Goal: Information Seeking & Learning: Compare options

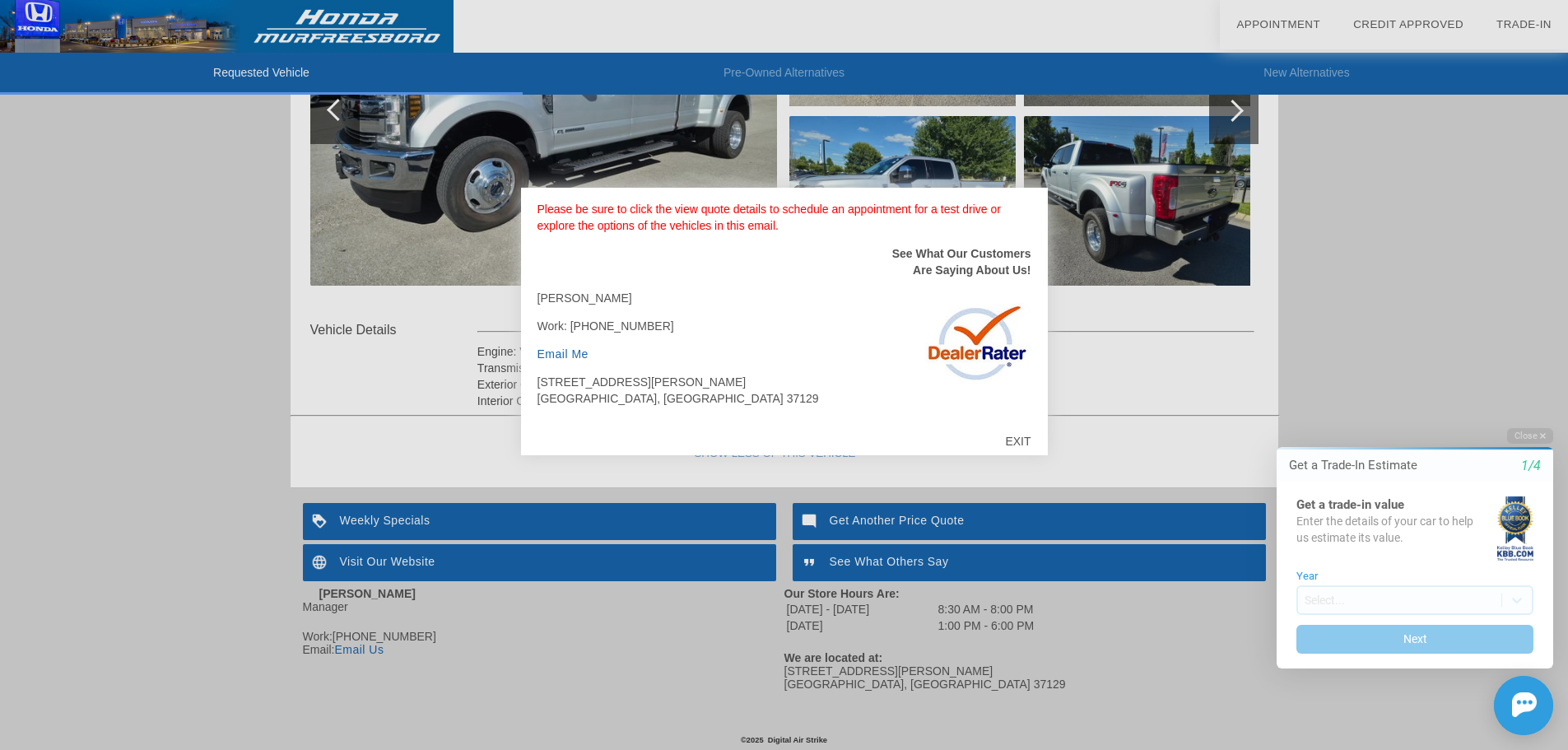
scroll to position [370, 0]
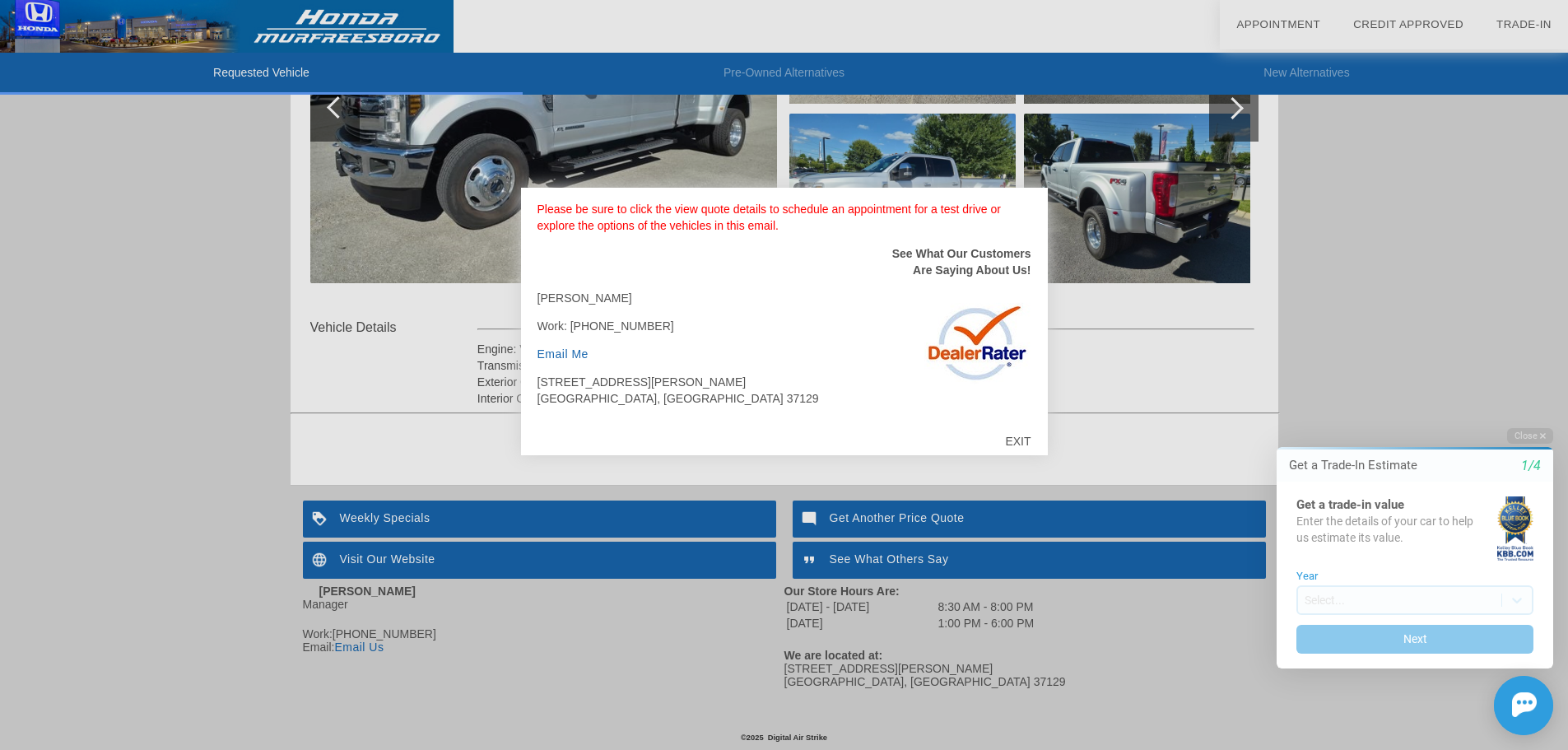
click at [1020, 440] on div "EXIT" at bounding box center [1017, 441] width 58 height 49
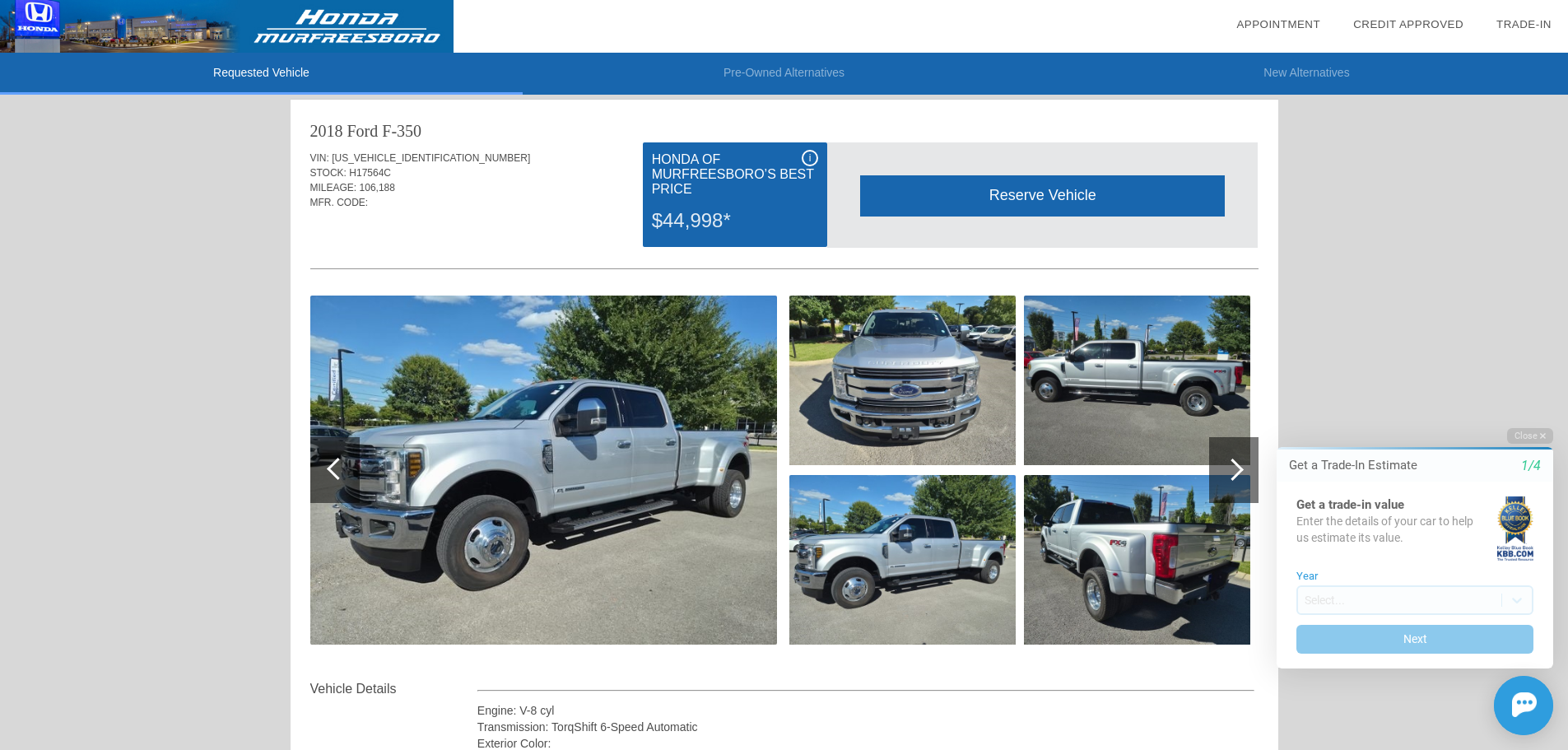
scroll to position [0, 0]
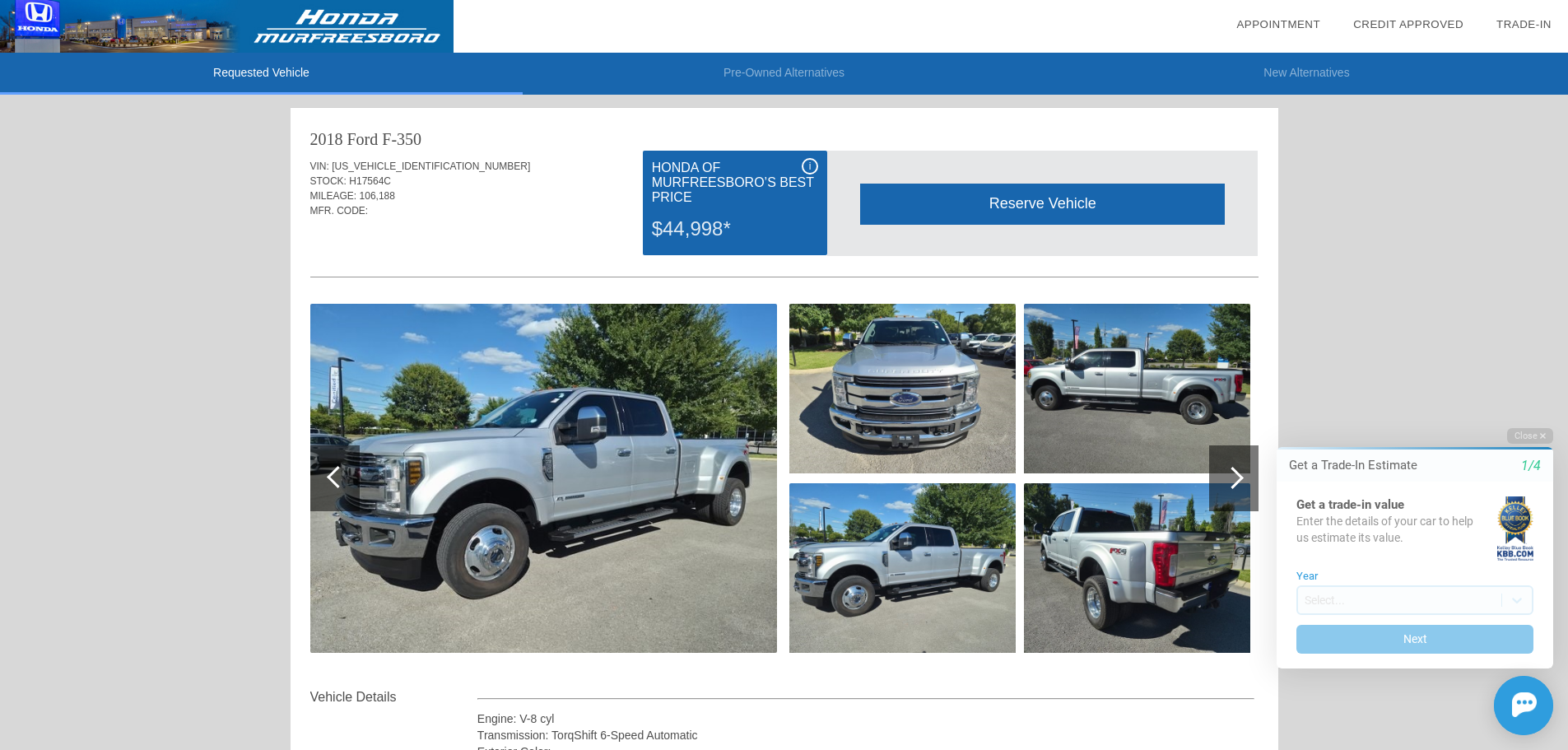
click at [810, 161] on span "i" at bounding box center [810, 166] width 3 height 12
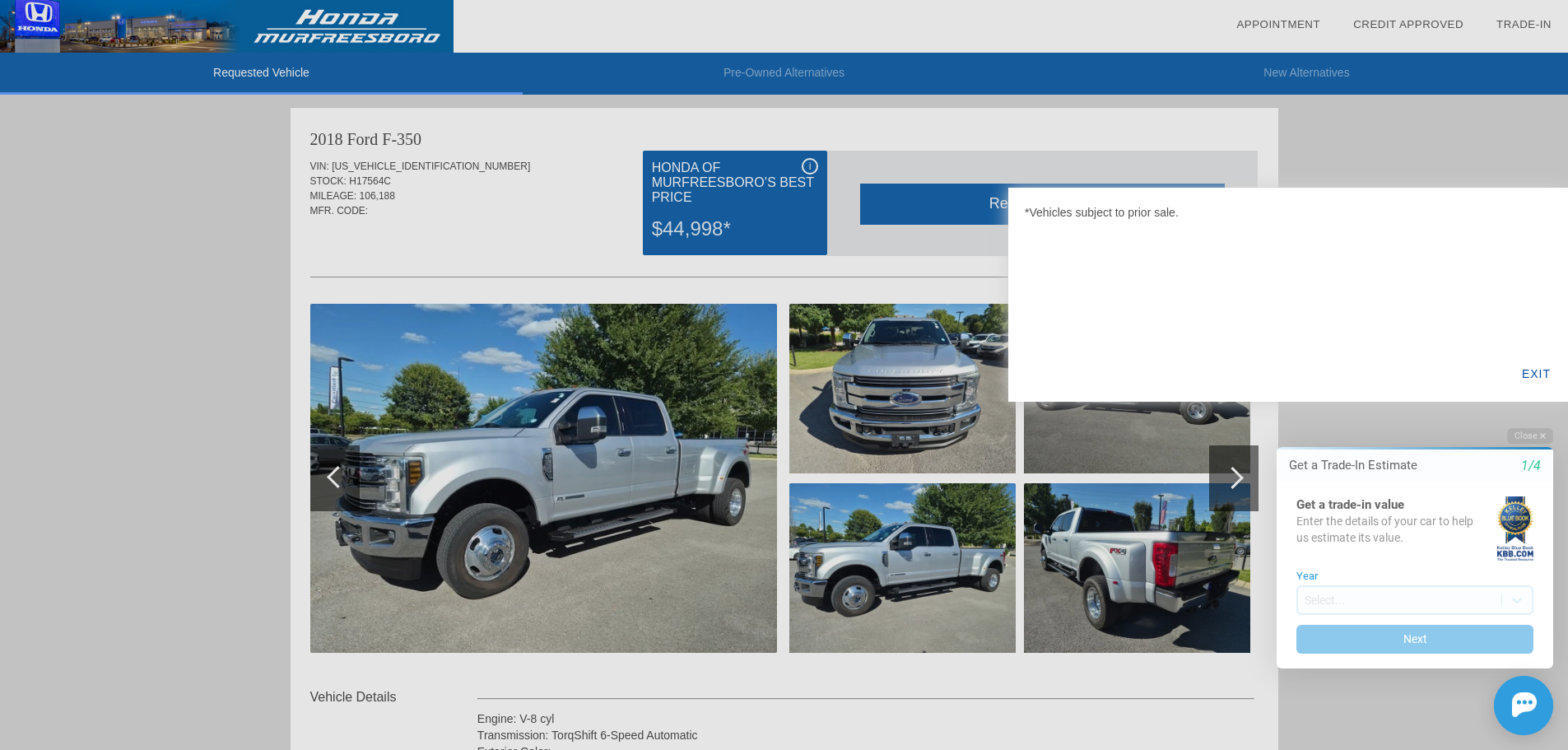
click at [1529, 371] on div "EXIT" at bounding box center [1536, 374] width 64 height 56
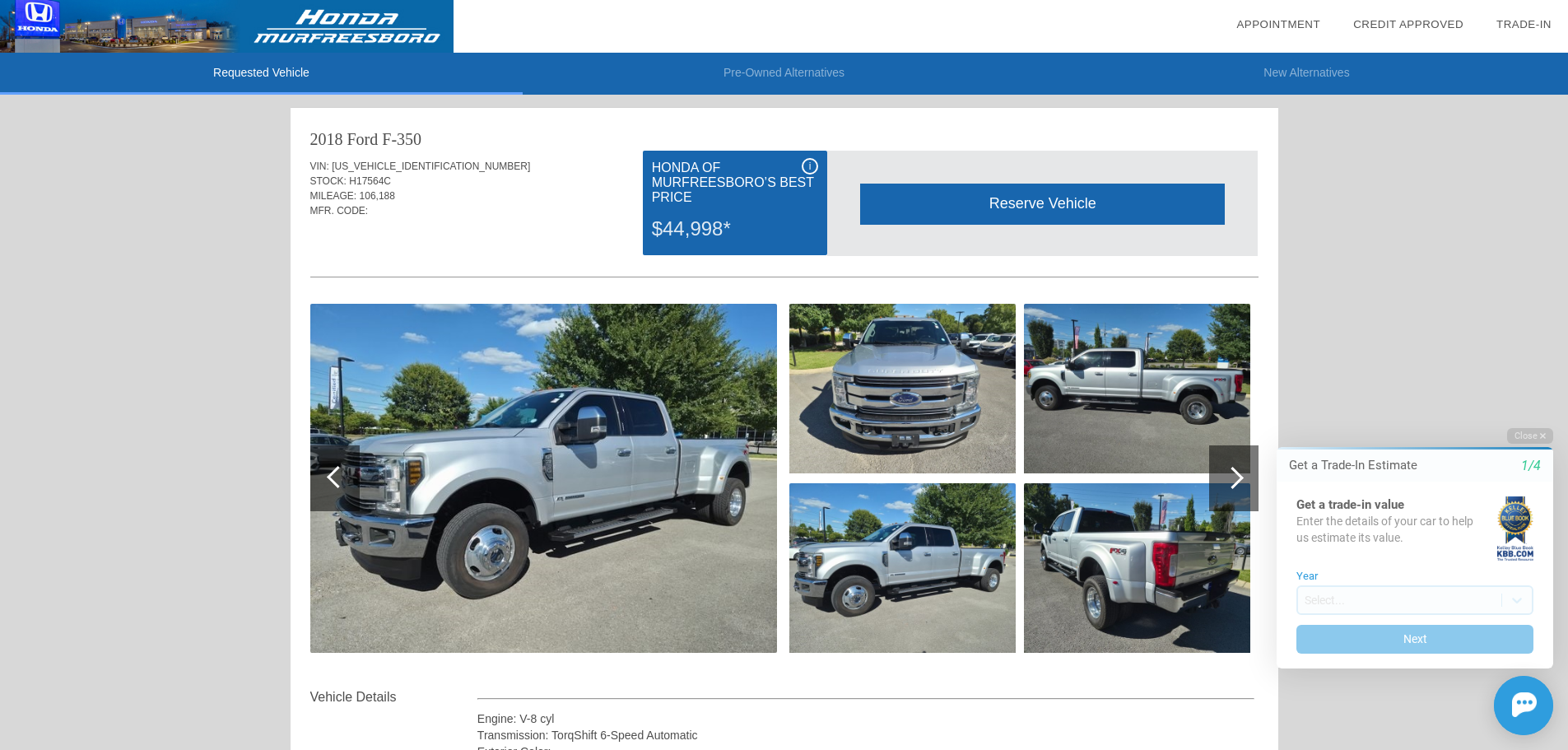
click at [810, 164] on span "i" at bounding box center [810, 166] width 3 height 12
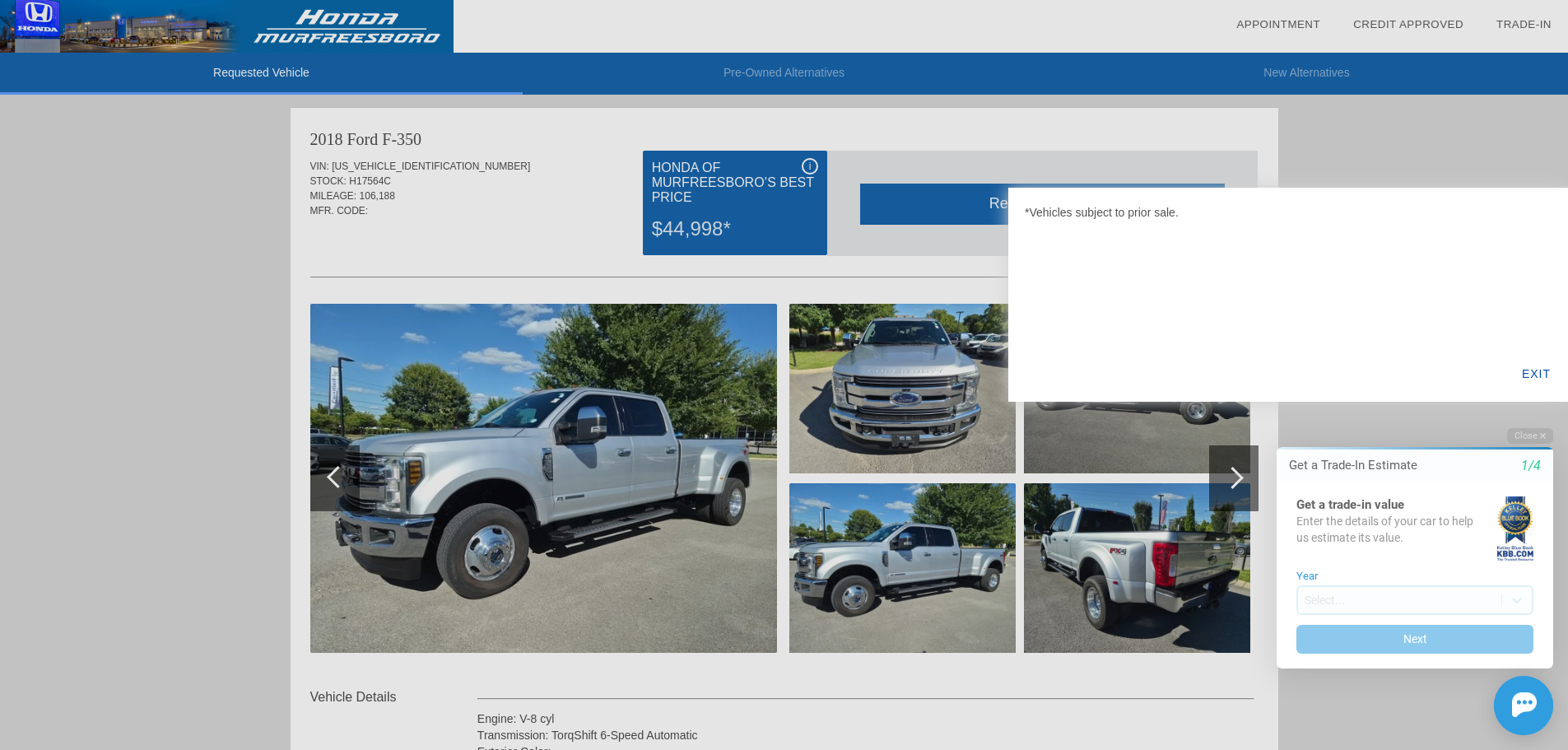
click at [1537, 380] on div "EXIT" at bounding box center [1536, 374] width 64 height 56
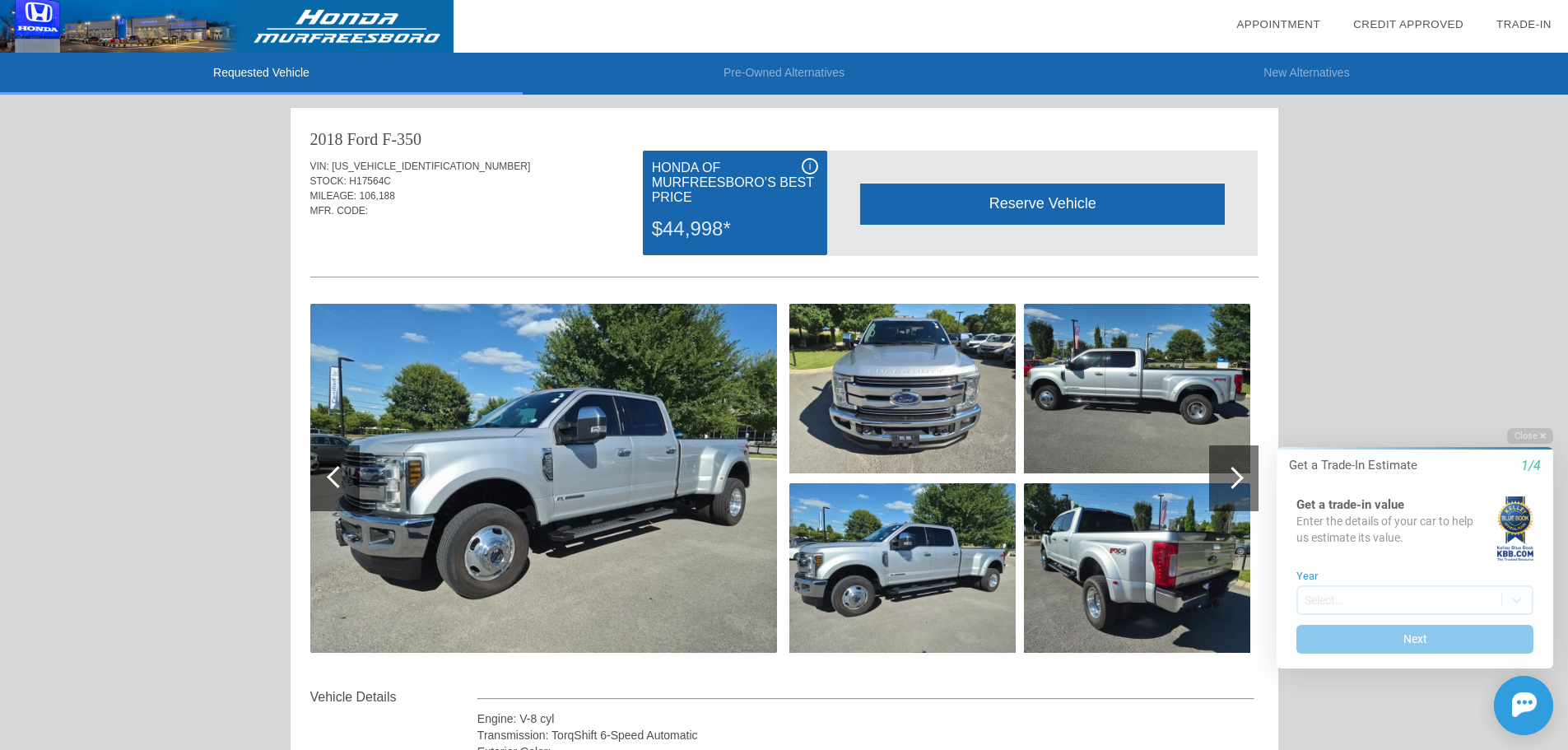
click at [801, 59] on li "Pre-Owned Alternatives" at bounding box center [784, 73] width 523 height 42
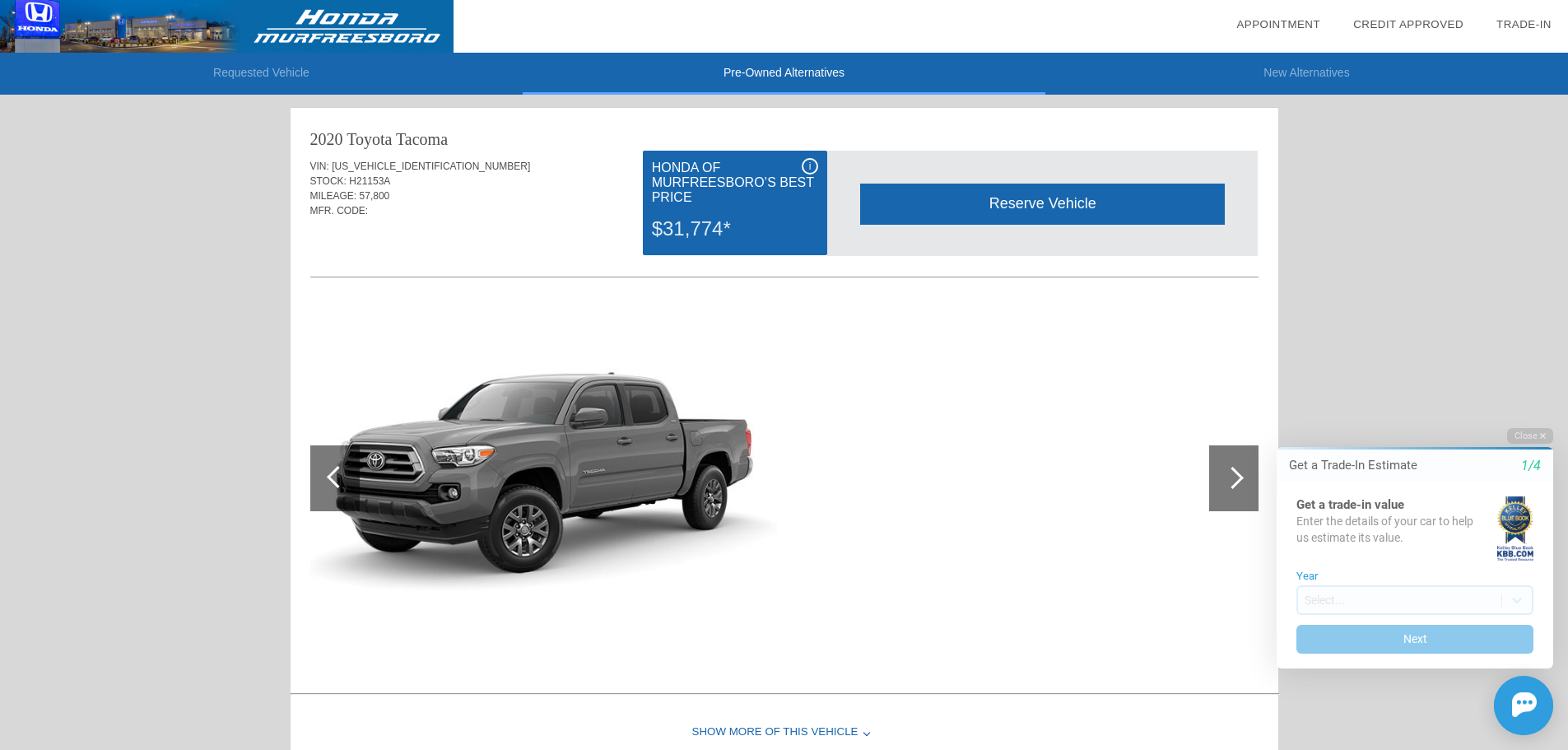
click at [801, 65] on li "Pre-Owned Alternatives" at bounding box center [784, 73] width 523 height 42
click at [810, 166] on div "i" at bounding box center [810, 166] width 16 height 16
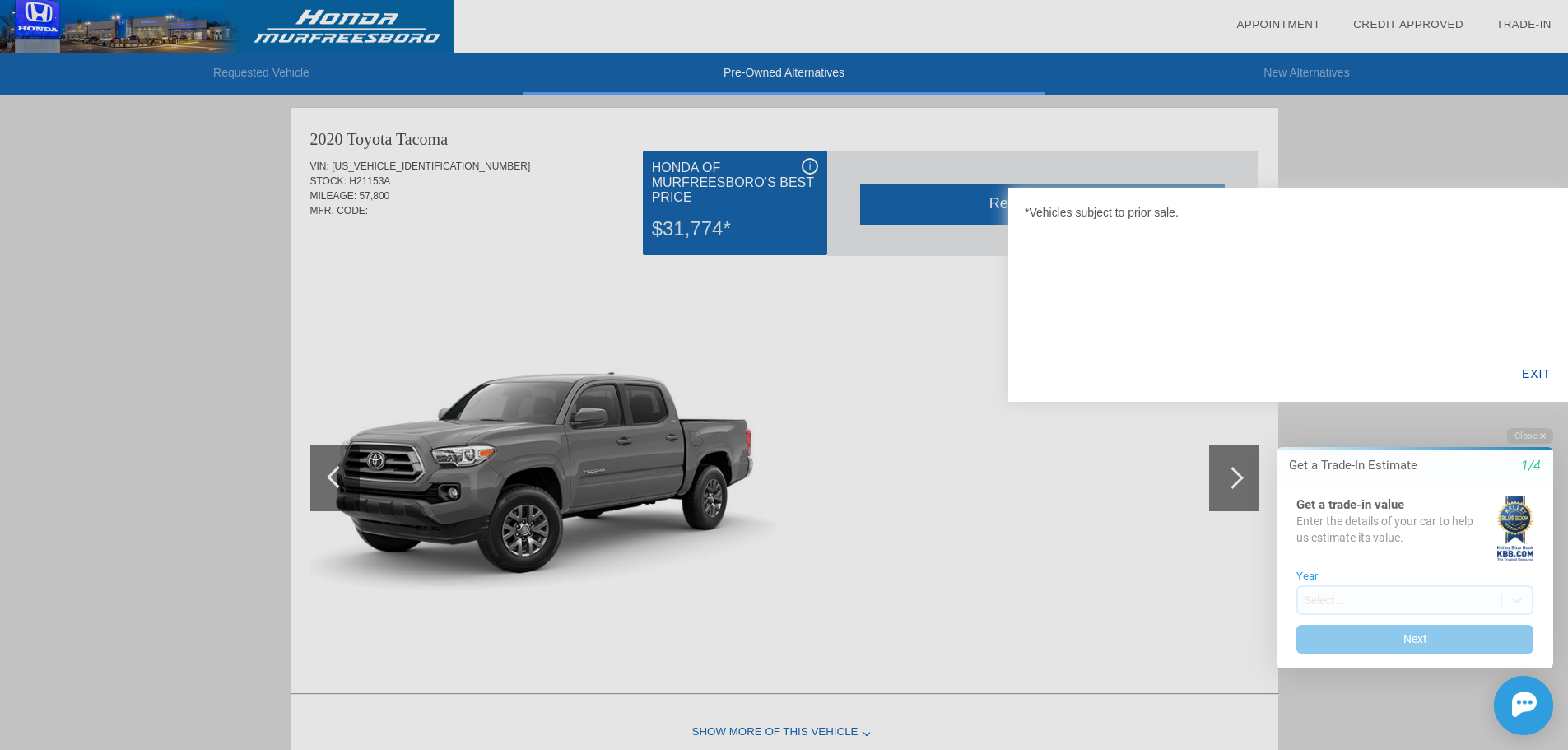
click at [1539, 375] on div "EXIT" at bounding box center [1536, 374] width 64 height 56
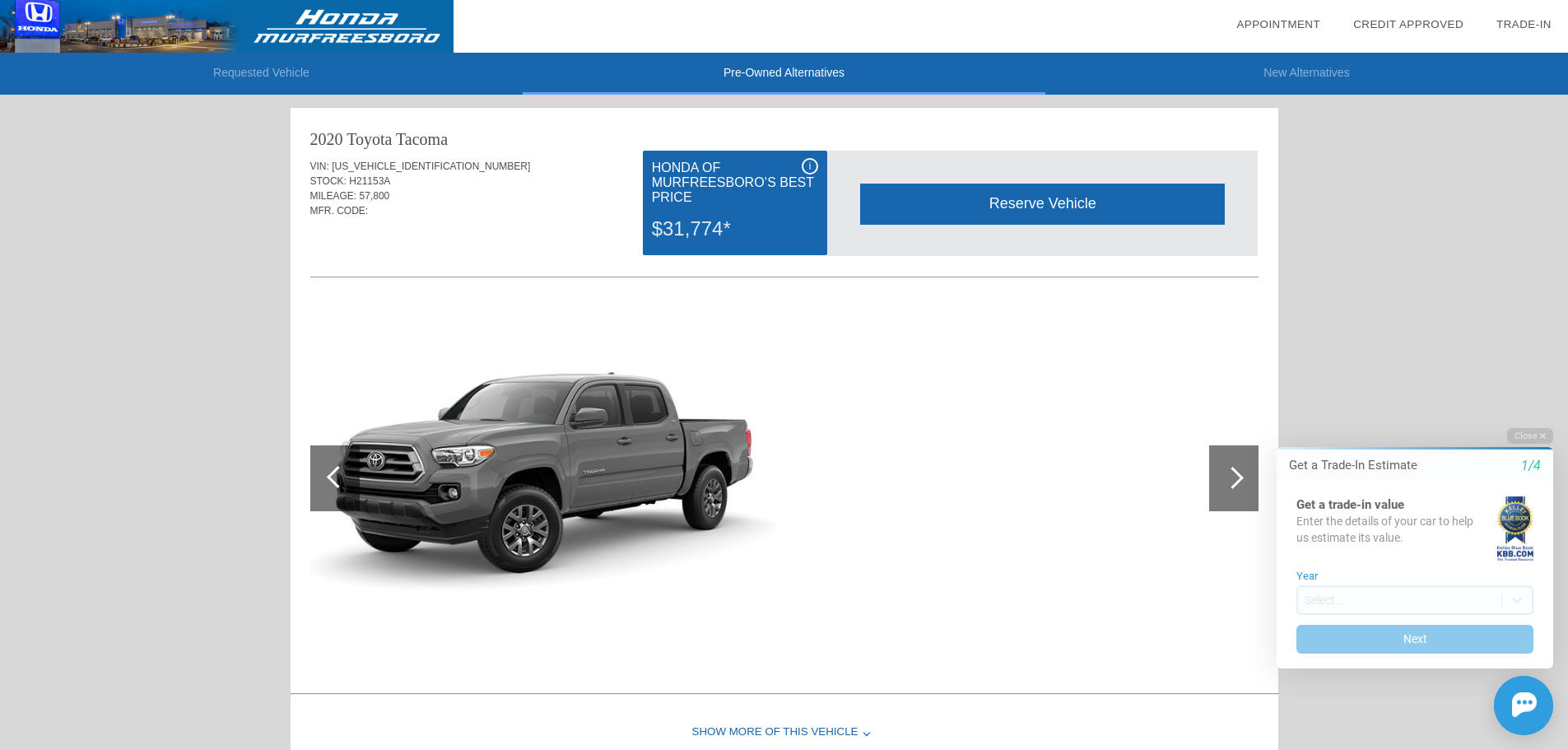
click at [1316, 72] on li "New Alternatives" at bounding box center [1307, 73] width 523 height 42
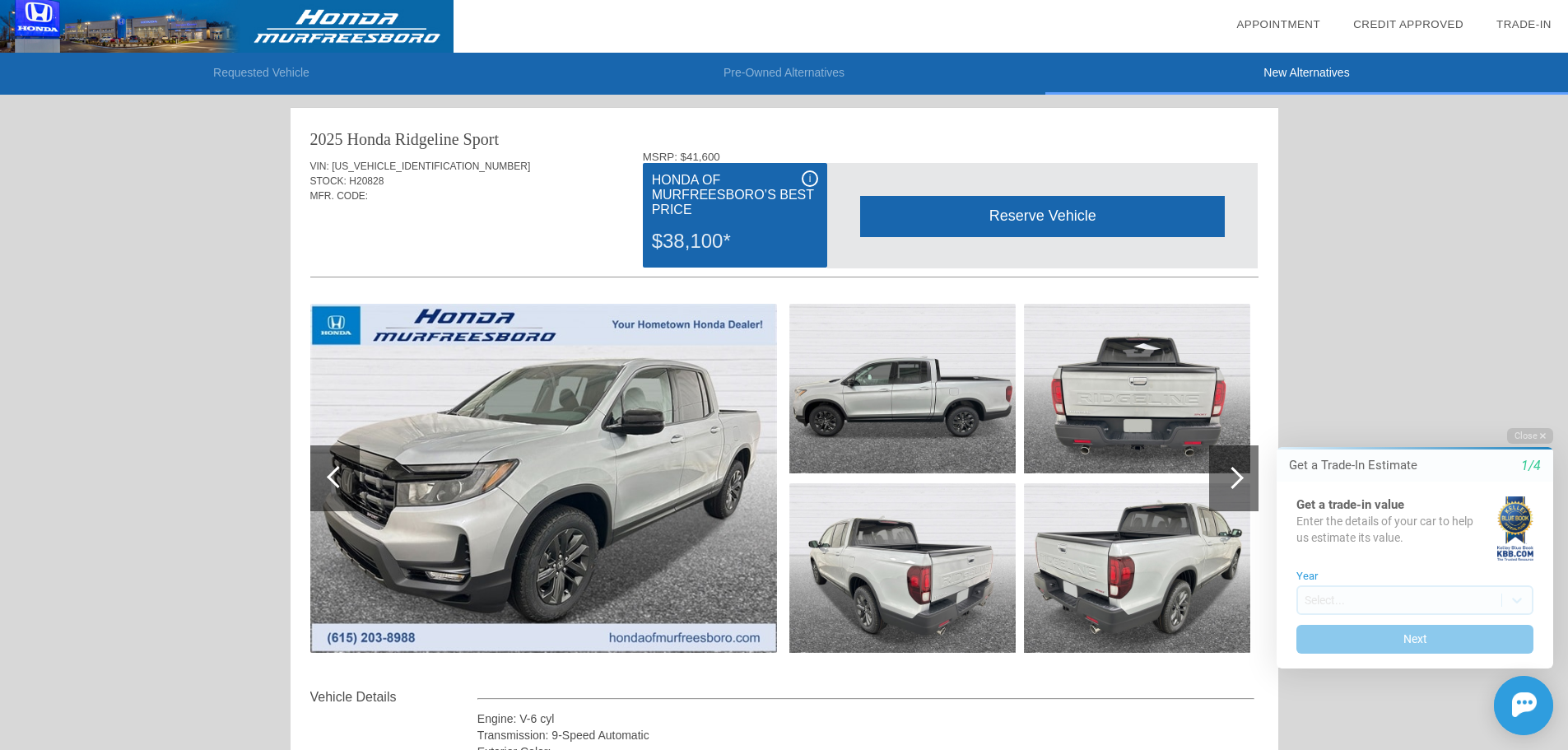
click at [813, 178] on div "i" at bounding box center [810, 178] width 16 height 16
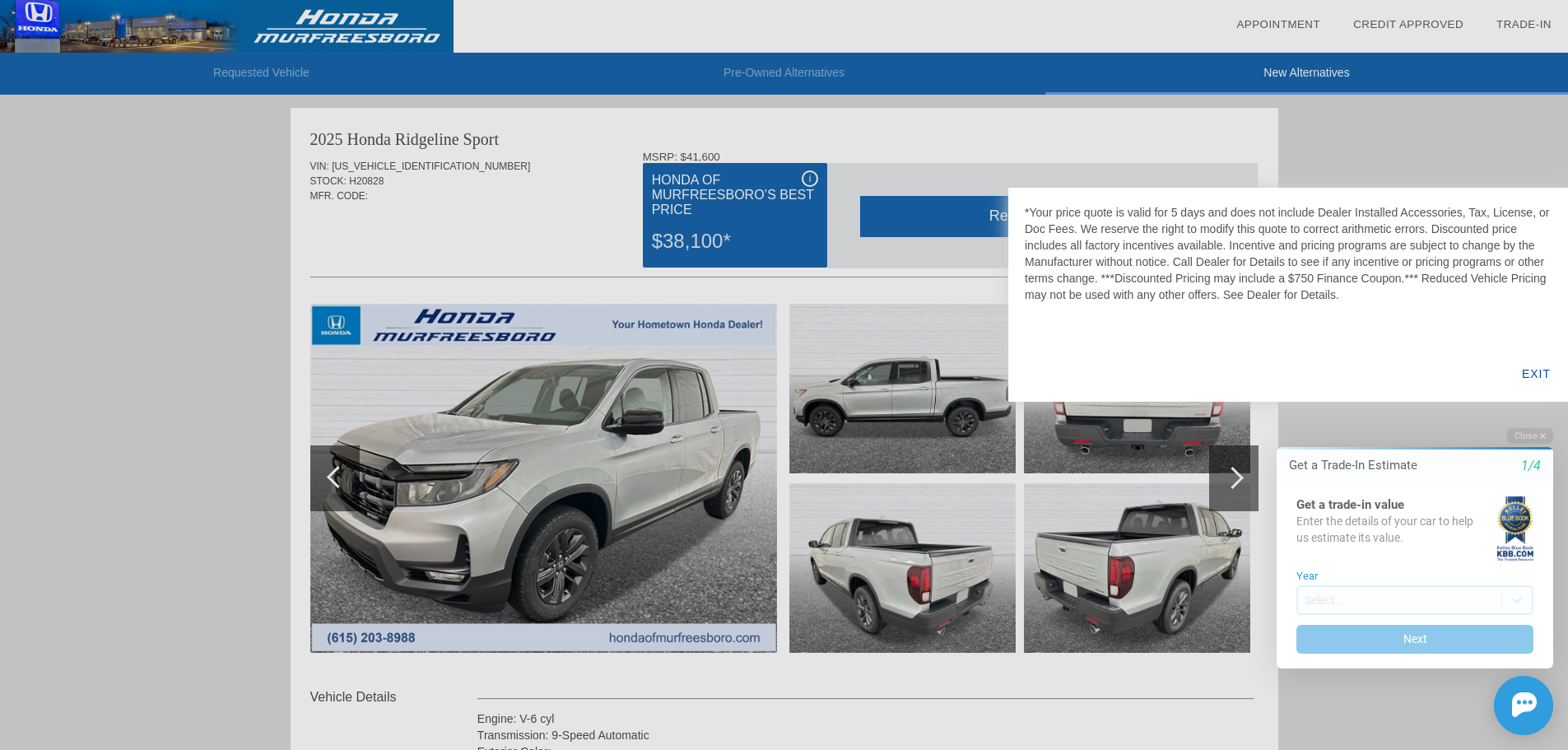
click at [1539, 371] on div "EXIT" at bounding box center [1536, 374] width 64 height 56
